Goal: Task Accomplishment & Management: Complete application form

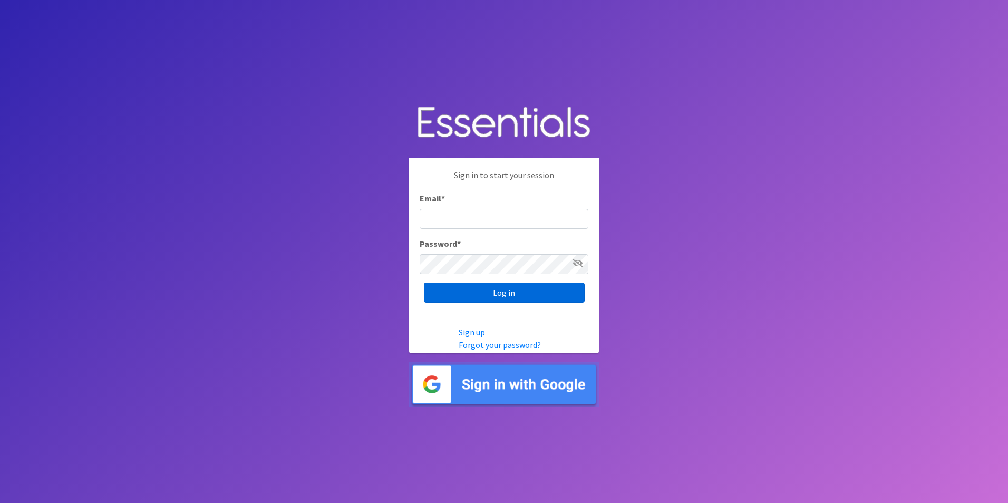
type input "[EMAIL_ADDRESS][DOMAIN_NAME]"
click at [486, 296] on input "Log in" at bounding box center [504, 293] width 161 height 20
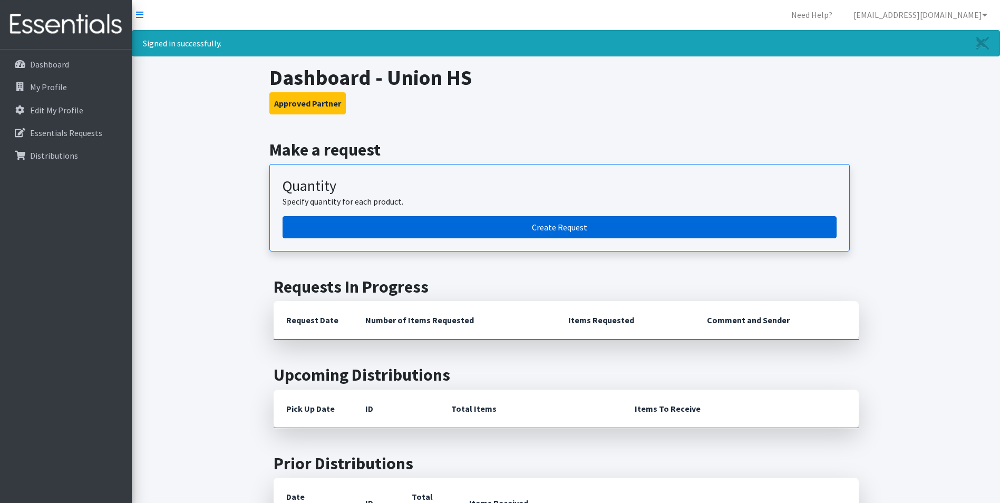
click at [606, 219] on link "Create Request" at bounding box center [560, 227] width 554 height 22
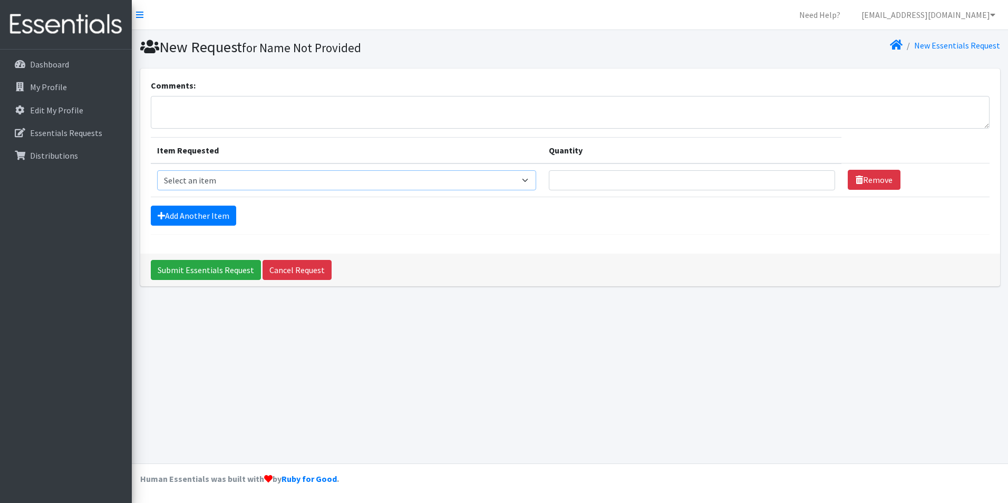
click at [287, 179] on select "Select an item Liners (Pack of 100) Makeup Bag (25) Pads 1 (Pack of 25) Pads 2 …" at bounding box center [347, 180] width 380 height 20
select select "13447"
click at [157, 170] on select "Select an item Liners (Pack of 100) Makeup Bag (25) Pads 1 (Pack of 25) Pads 2 …" at bounding box center [347, 180] width 380 height 20
click at [765, 181] on input "Quantity" at bounding box center [692, 180] width 286 height 20
type input "10"
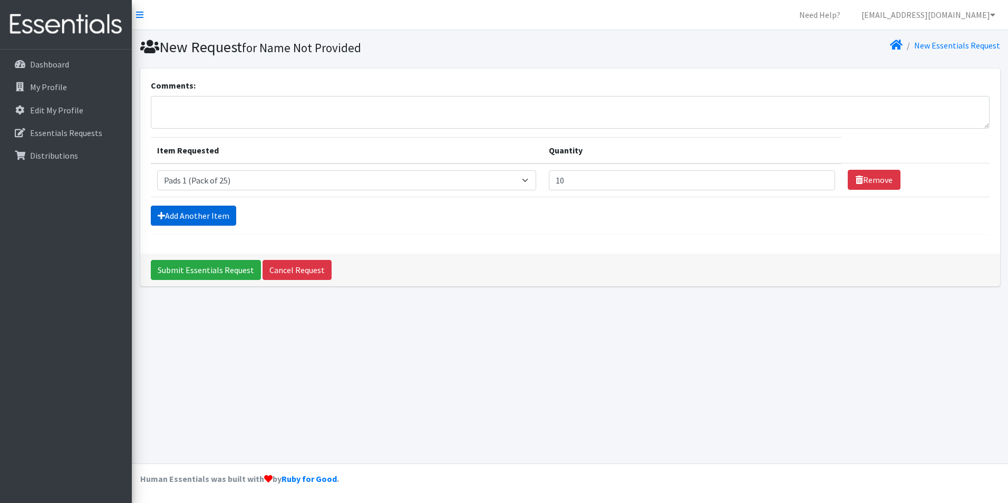
click at [166, 218] on link "Add Another Item" at bounding box center [193, 216] width 85 height 20
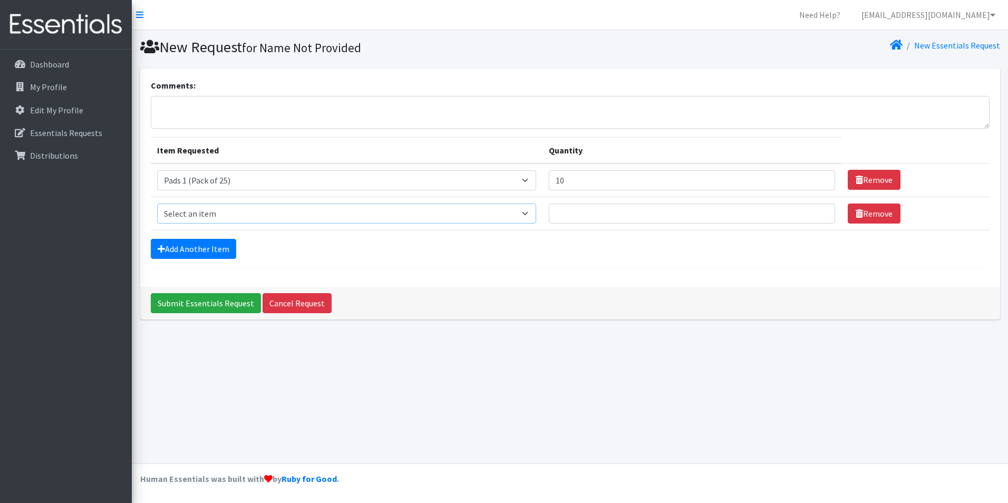
click at [202, 223] on select "Select an item Liners (Pack of 100) Makeup Bag (25) Pads 1 (Pack of 25) Pads 2 …" at bounding box center [347, 213] width 380 height 20
select select "13534"
click at [157, 203] on select "Select an item Liners (Pack of 100) Makeup Bag (25) Pads 1 (Pack of 25) Pads 2 …" at bounding box center [347, 213] width 380 height 20
click at [656, 219] on input "Quantity" at bounding box center [692, 213] width 286 height 20
type input "4"
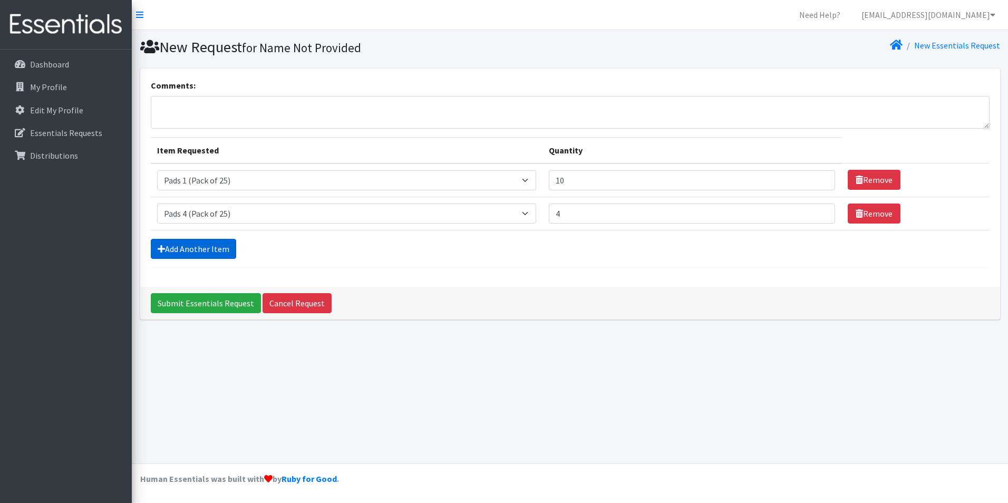
click at [172, 246] on link "Add Another Item" at bounding box center [193, 249] width 85 height 20
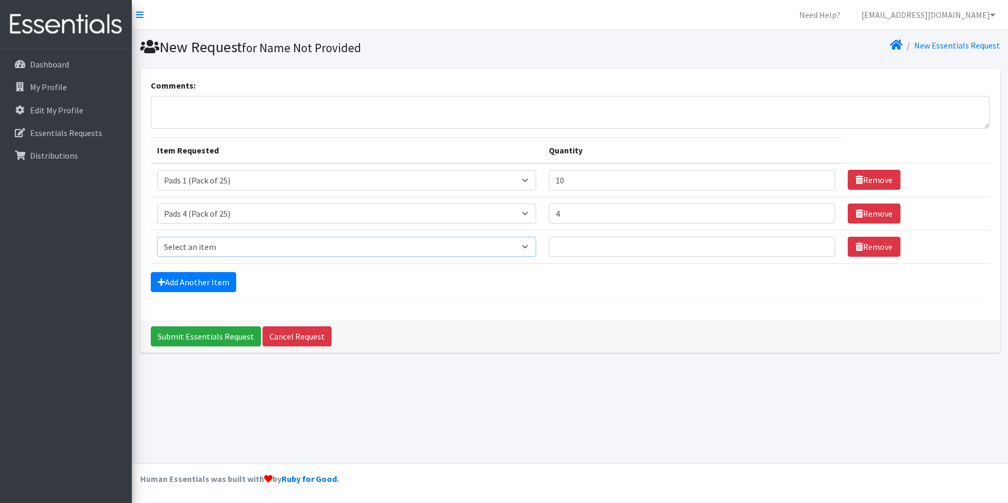
click at [195, 244] on select "Select an item Liners (Pack of 100) Makeup Bag (25) Pads 1 (Pack of 25) Pads 2 …" at bounding box center [347, 247] width 380 height 20
select select "13533"
click at [157, 237] on select "Select an item Liners (Pack of 100) Makeup Bag (25) Pads 1 (Pack of 25) Pads 2 …" at bounding box center [347, 247] width 380 height 20
click at [637, 245] on input "Quantity" at bounding box center [692, 247] width 286 height 20
type input "4"
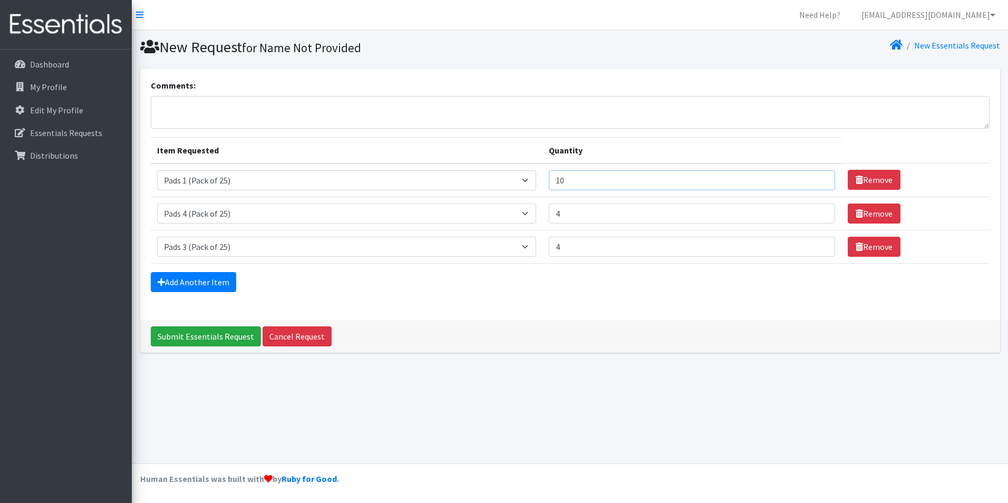
click at [577, 178] on input "10" at bounding box center [692, 180] width 286 height 20
type input "12"
click at [216, 338] on input "Submit Essentials Request" at bounding box center [206, 336] width 110 height 20
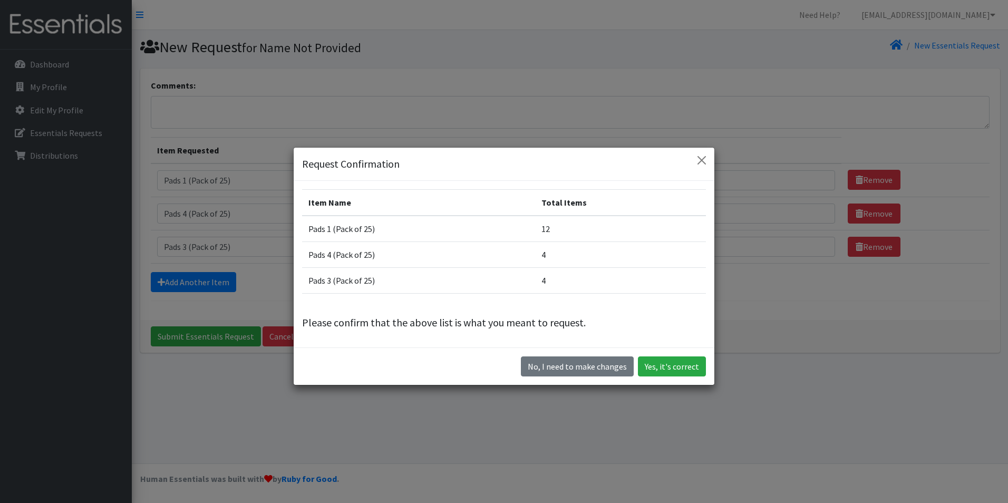
click at [657, 376] on div "No, I need to make changes Yes, it's correct" at bounding box center [504, 365] width 421 height 37
click at [658, 372] on button "Yes, it's correct" at bounding box center [672, 366] width 68 height 20
